Goal: Check status: Check status

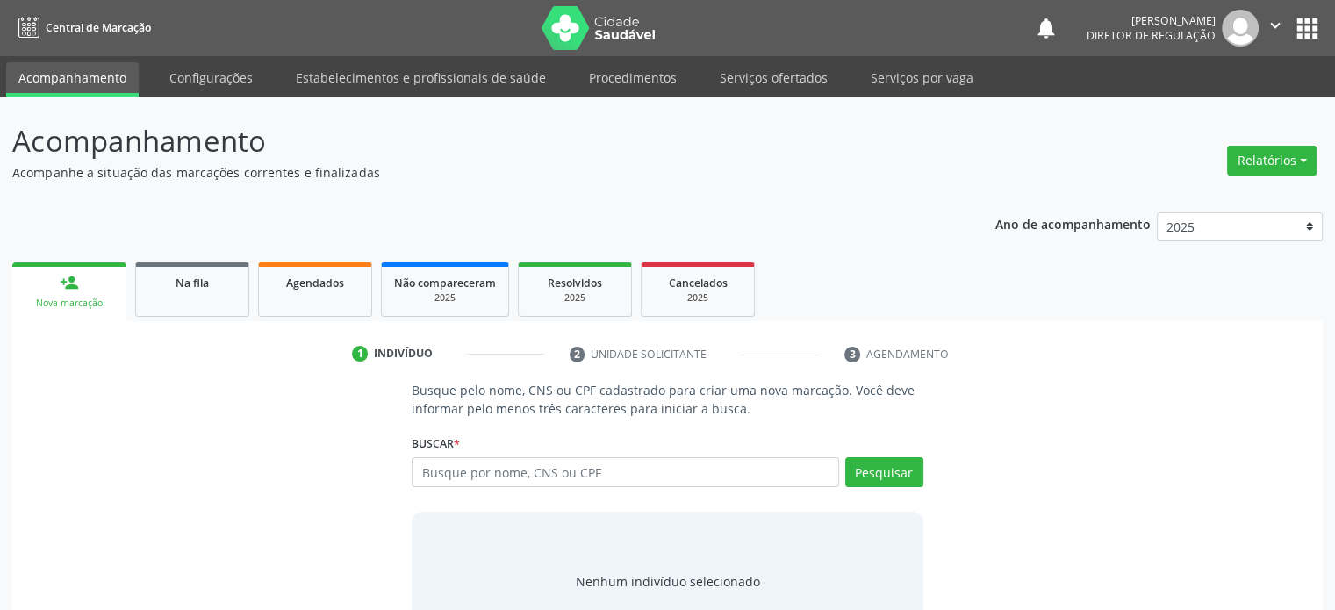
click at [200, 294] on link "Na fila" at bounding box center [192, 289] width 114 height 54
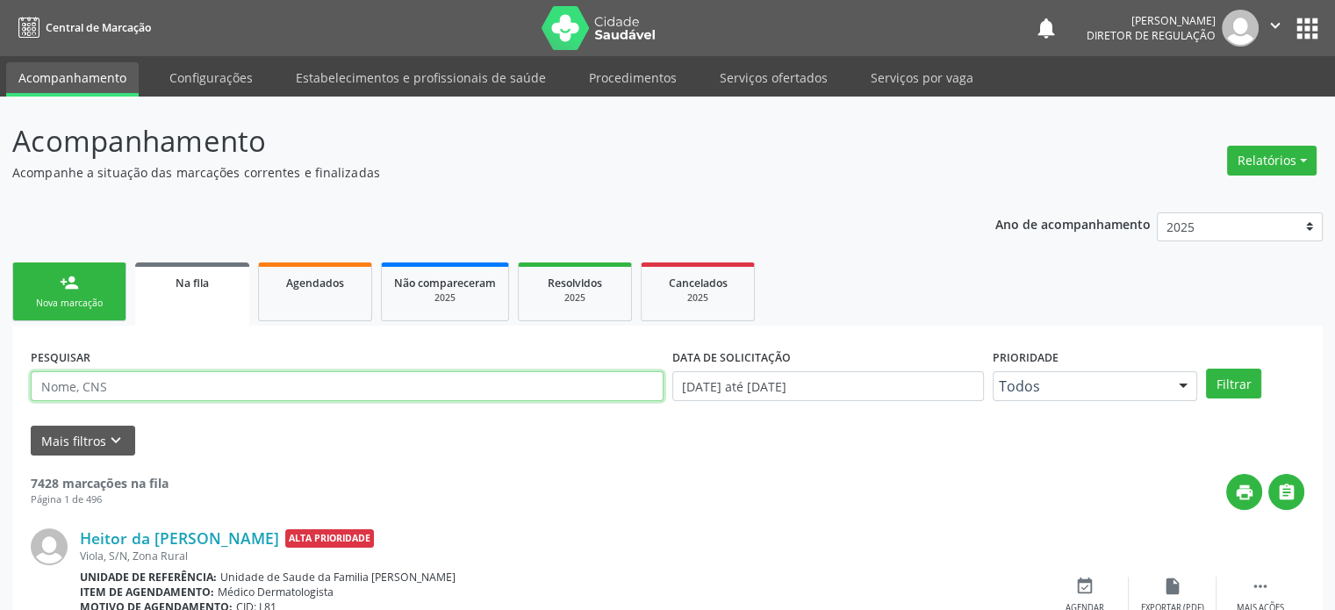
click at [113, 381] on input "text" at bounding box center [347, 386] width 633 height 30
click at [1206, 369] on button "Filtrar" at bounding box center [1233, 384] width 55 height 30
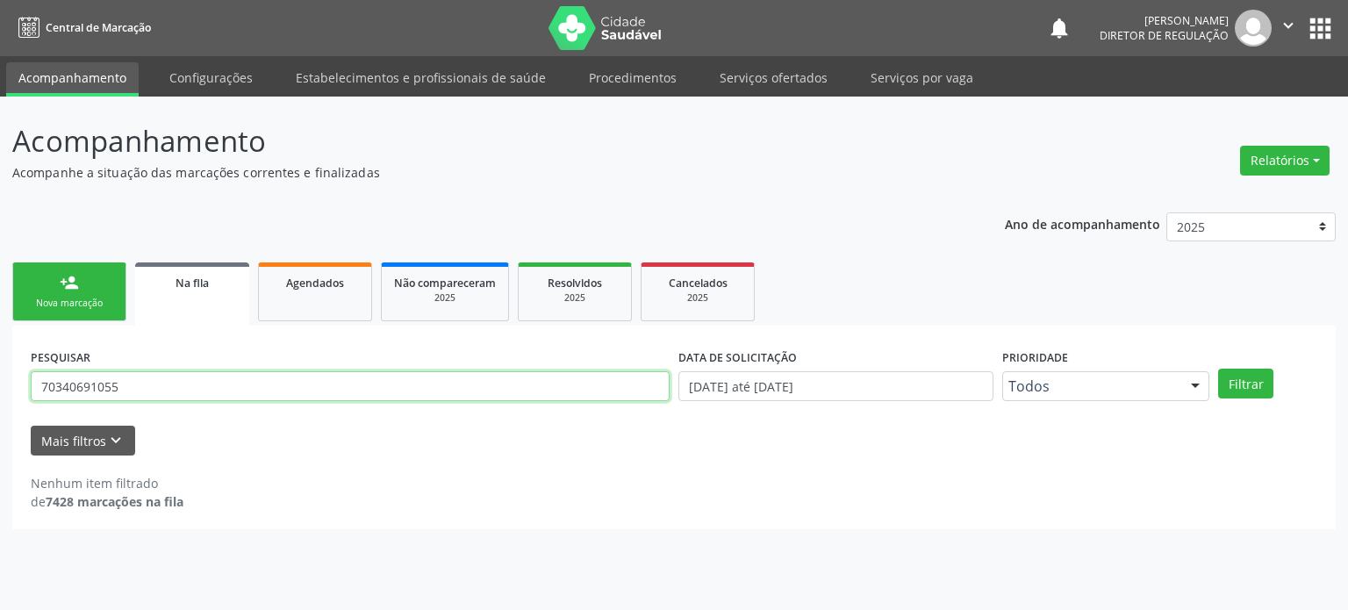
click at [101, 382] on input "70340691055" at bounding box center [350, 386] width 639 height 30
click at [99, 382] on input "70340691055" at bounding box center [350, 386] width 639 height 30
click at [209, 381] on input "70340691055" at bounding box center [350, 386] width 639 height 30
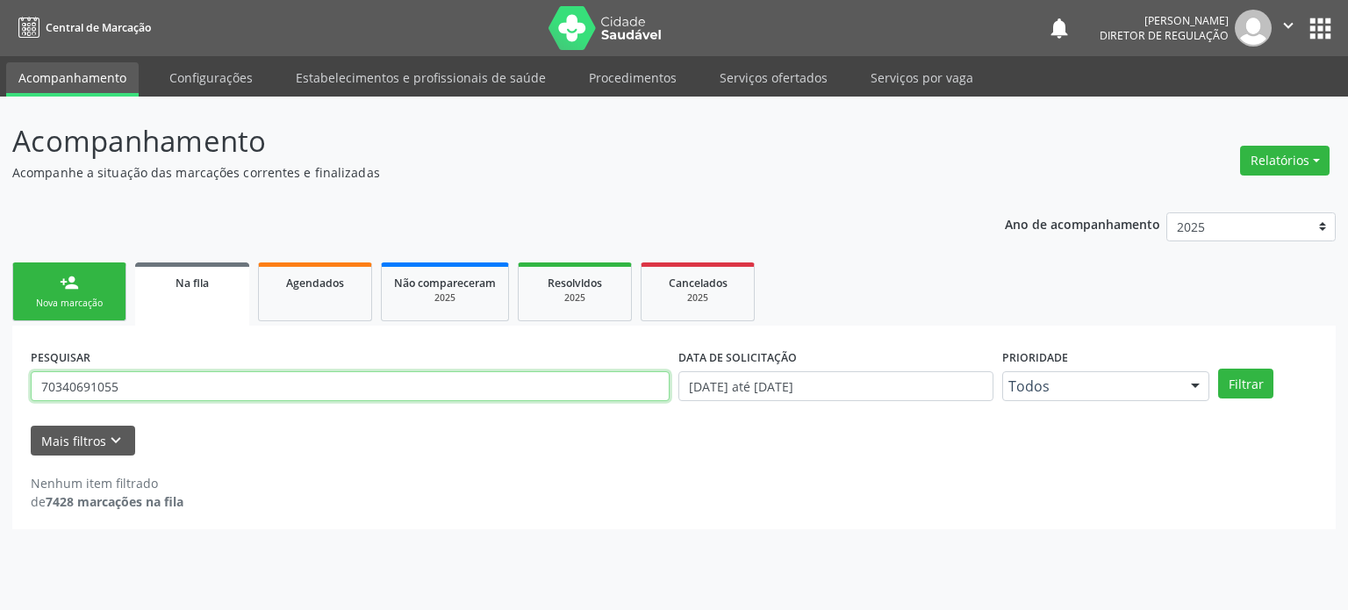
click at [209, 381] on input "70340691055" at bounding box center [350, 386] width 639 height 30
type input "70000479231"
click at [1218, 369] on button "Filtrar" at bounding box center [1245, 384] width 55 height 30
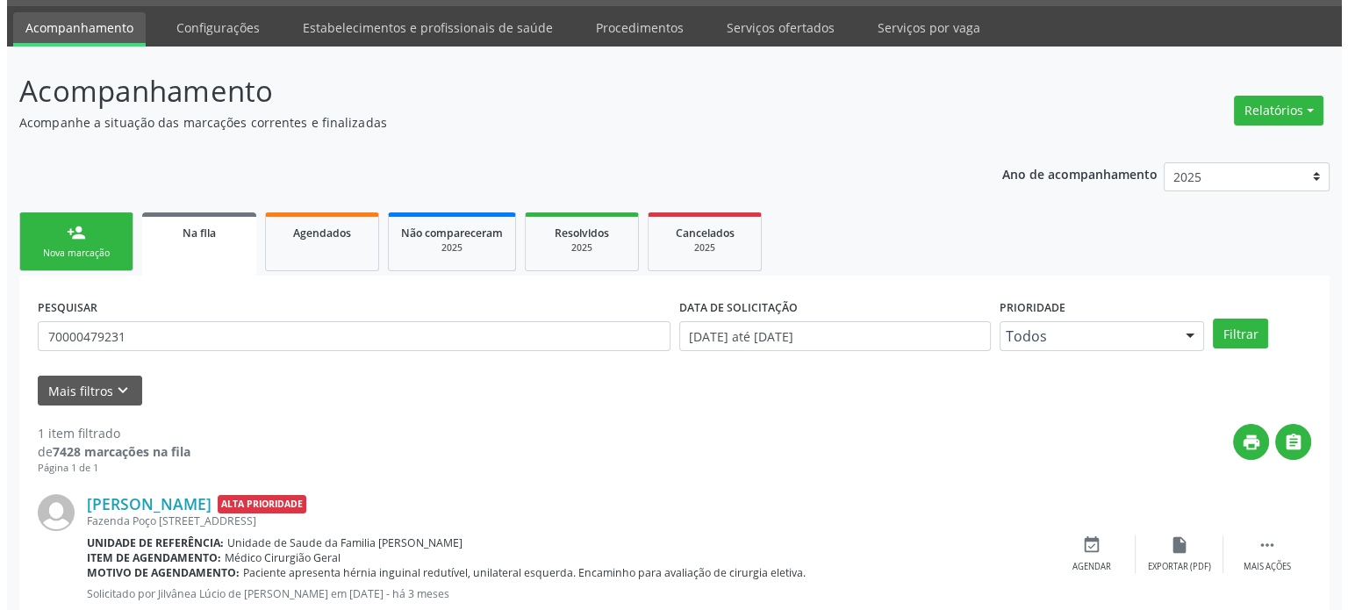
scroll to position [102, 0]
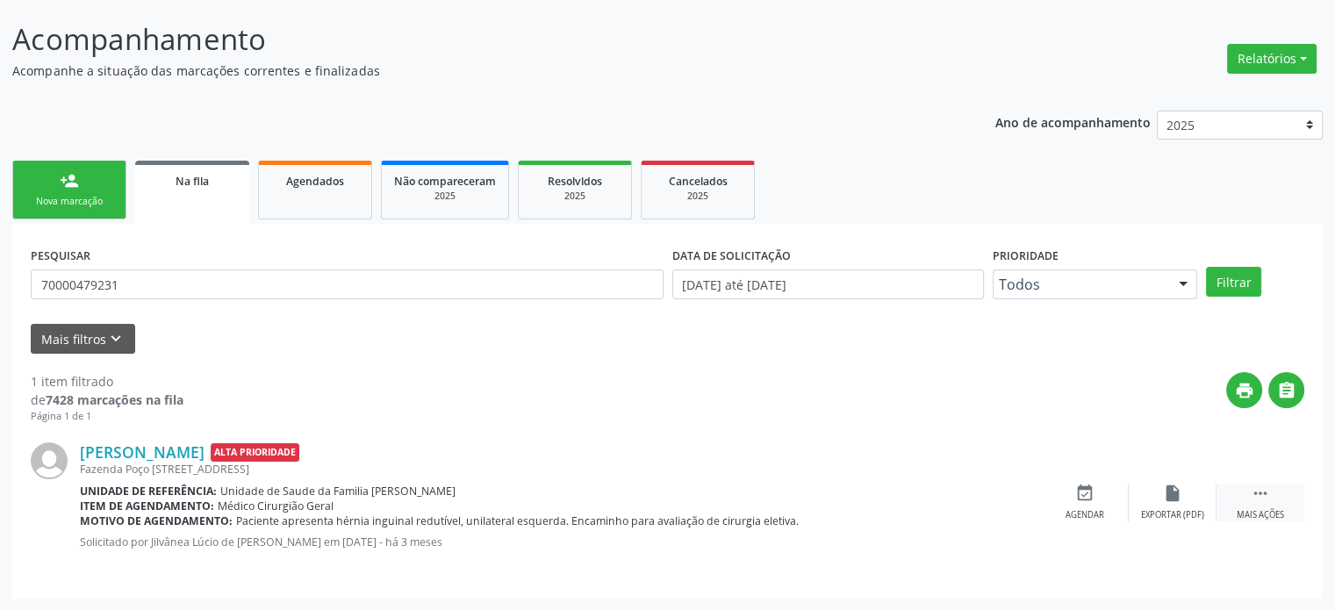
click at [1290, 505] on div " Mais ações" at bounding box center [1261, 503] width 88 height 38
click at [1081, 494] on icon "cancel" at bounding box center [1084, 493] width 19 height 19
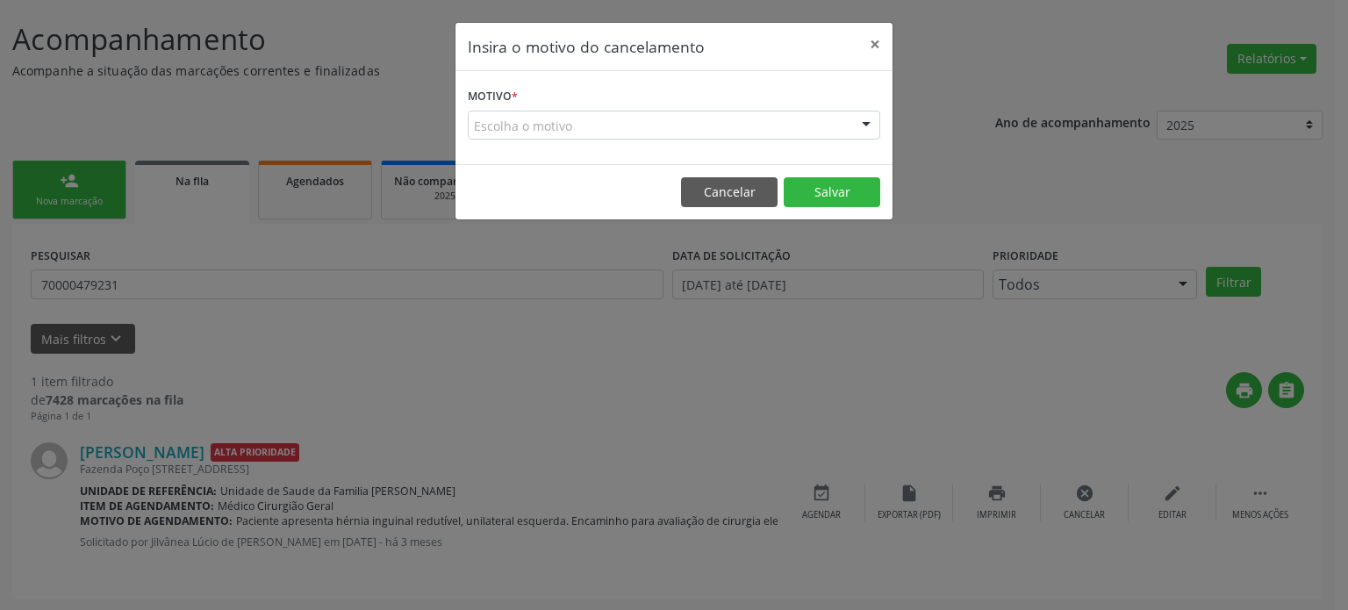
click at [711, 140] on div "Motivo * Escolha o motivo Outro Médico - Participação em eventos (ex: congresso…" at bounding box center [674, 117] width 437 height 93
click at [617, 124] on div "Escolha o motivo" at bounding box center [674, 126] width 413 height 30
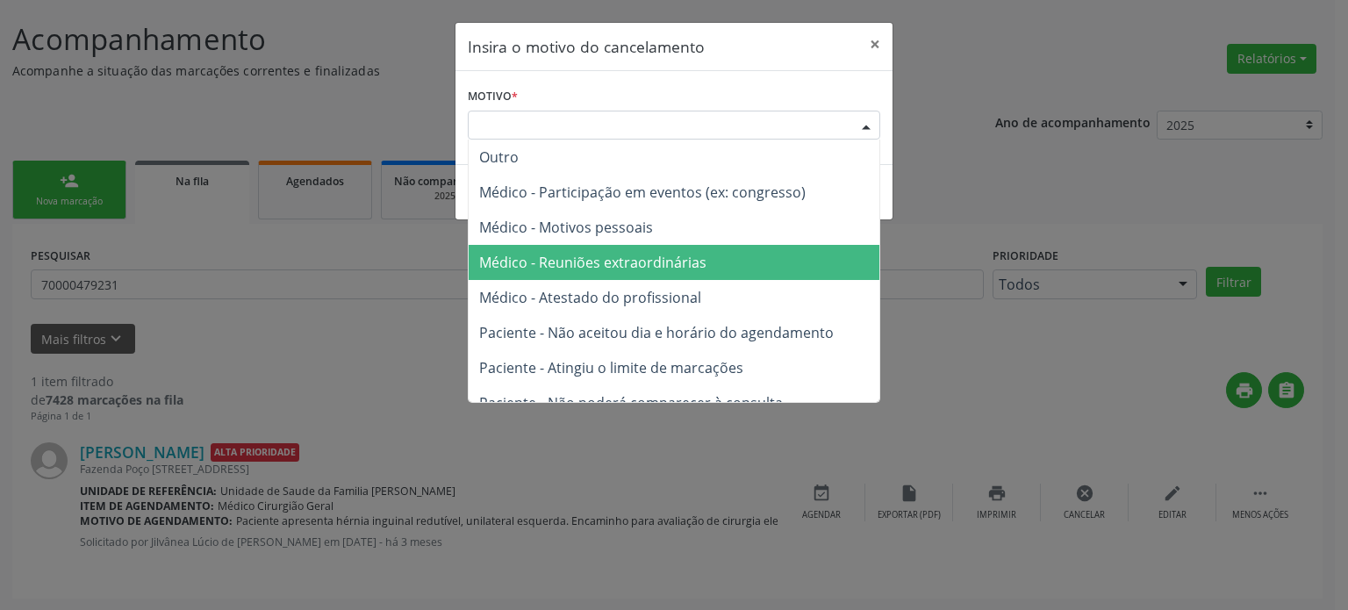
click at [583, 254] on span "Médico - Reuniões extraordinárias" at bounding box center [592, 262] width 227 height 19
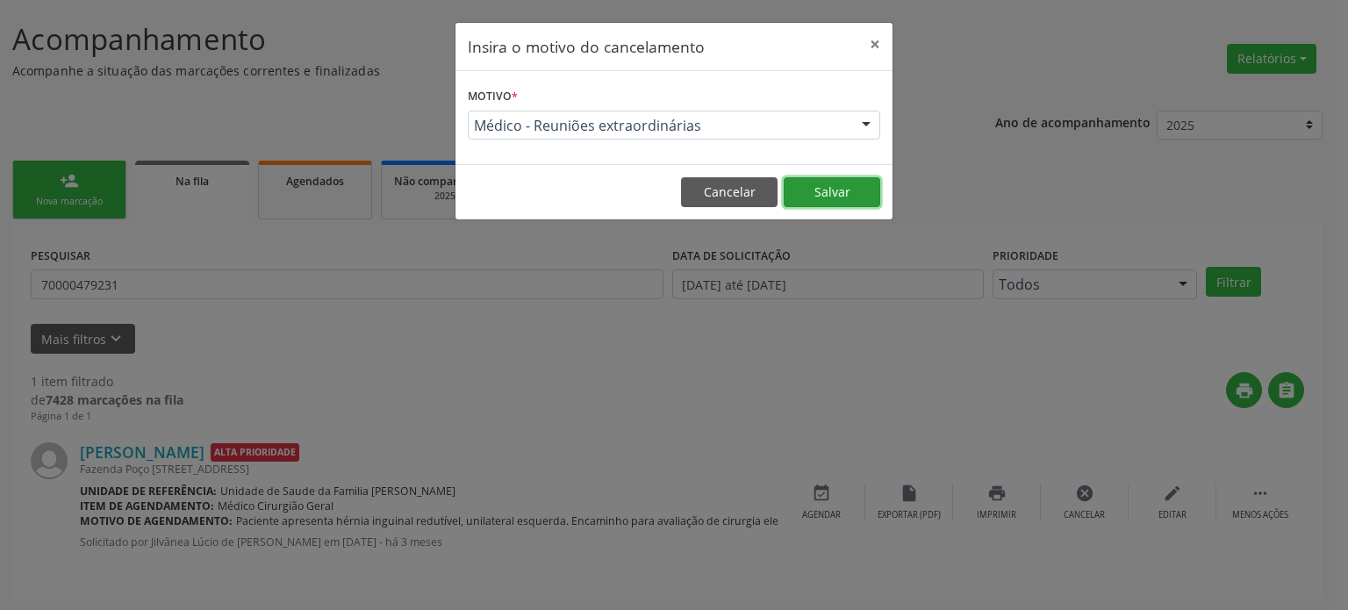
click at [832, 192] on button "Salvar" at bounding box center [832, 192] width 97 height 30
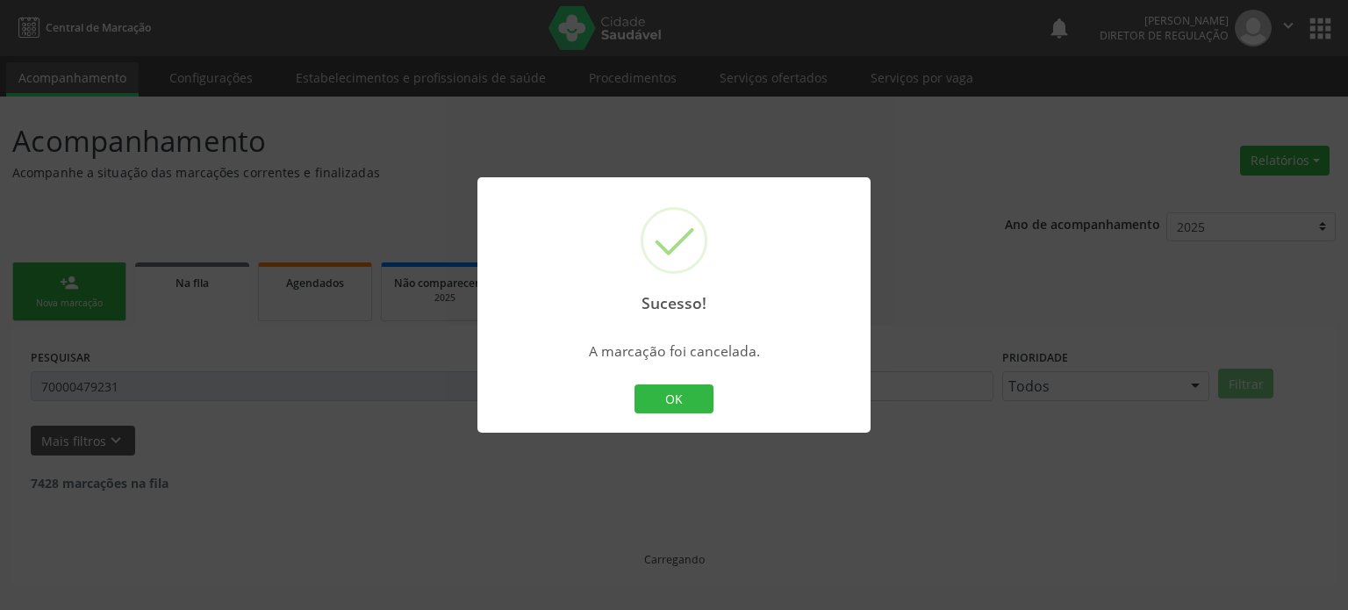
scroll to position [0, 0]
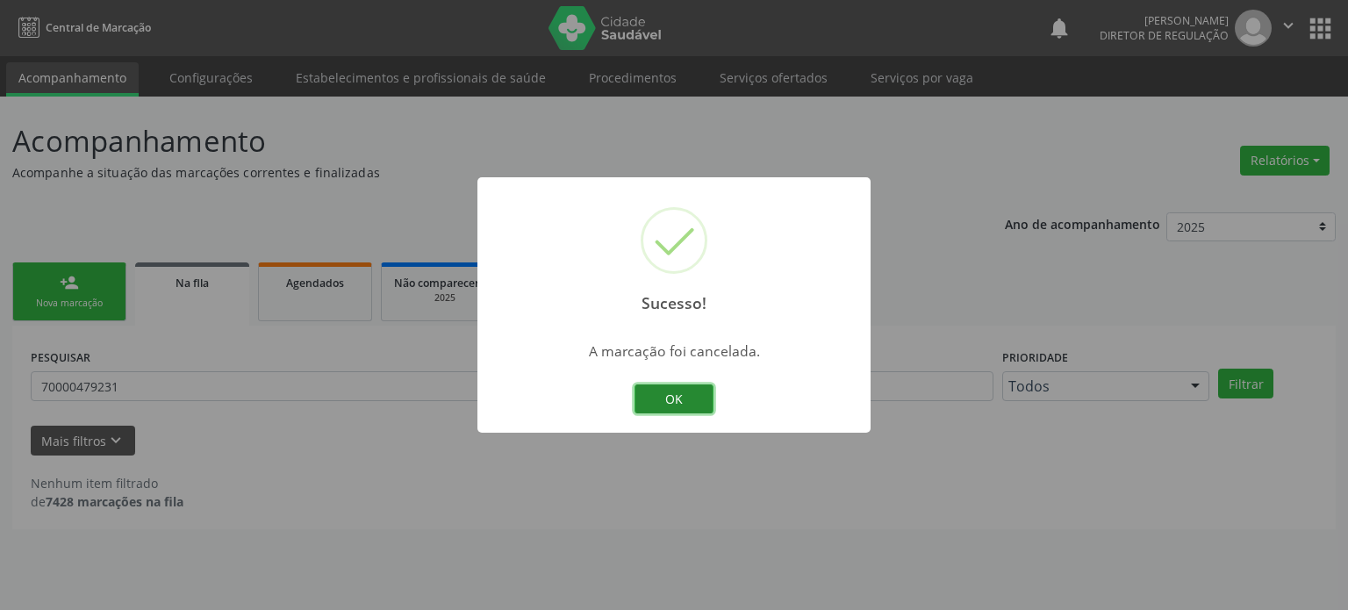
click at [672, 406] on button "OK" at bounding box center [674, 399] width 79 height 30
